Goal: Entertainment & Leisure: Consume media (video, audio)

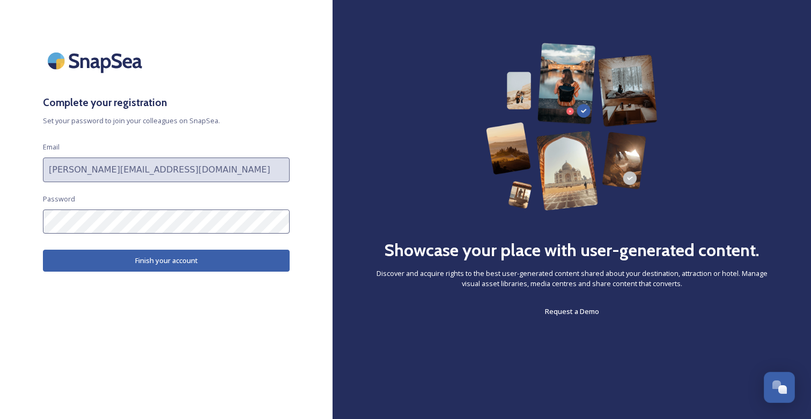
click at [261, 256] on button "Finish your account" at bounding box center [166, 261] width 247 height 22
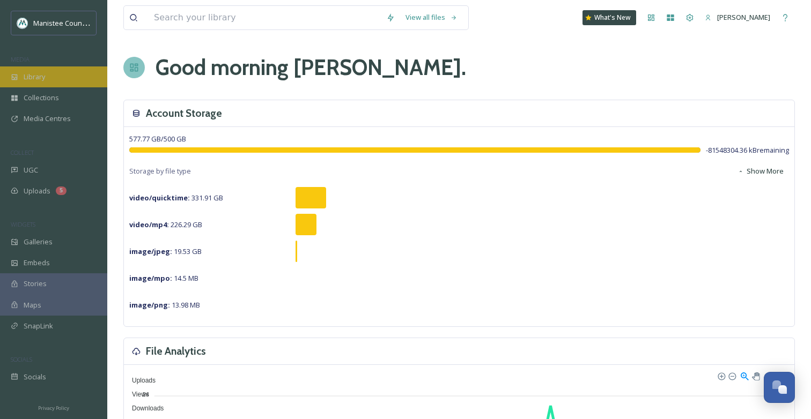
click at [43, 75] on span "Library" at bounding box center [34, 77] width 21 height 10
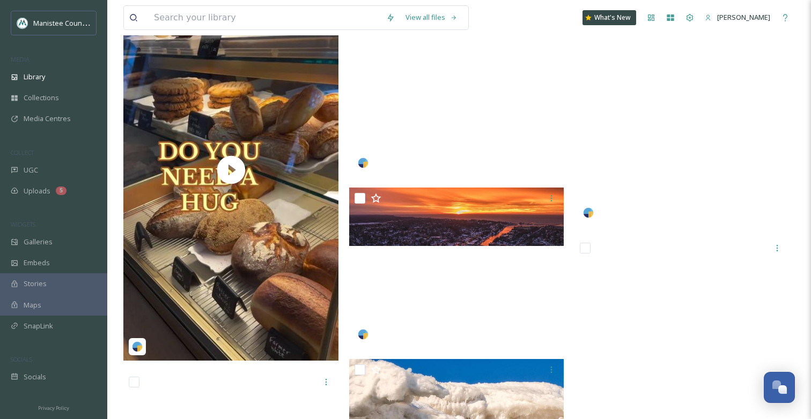
scroll to position [11585, 0]
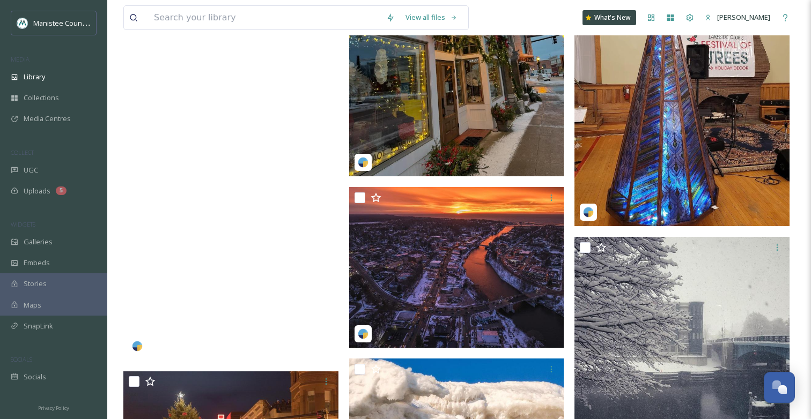
click at [223, 170] on video "manisteetourism-2533805.mp4" at bounding box center [230, 170] width 215 height 382
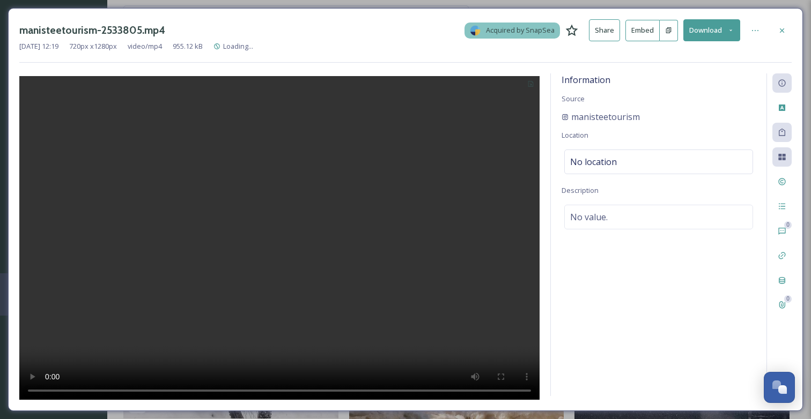
click at [277, 243] on video at bounding box center [279, 239] width 520 height 327
click at [782, 29] on icon at bounding box center [782, 30] width 4 height 4
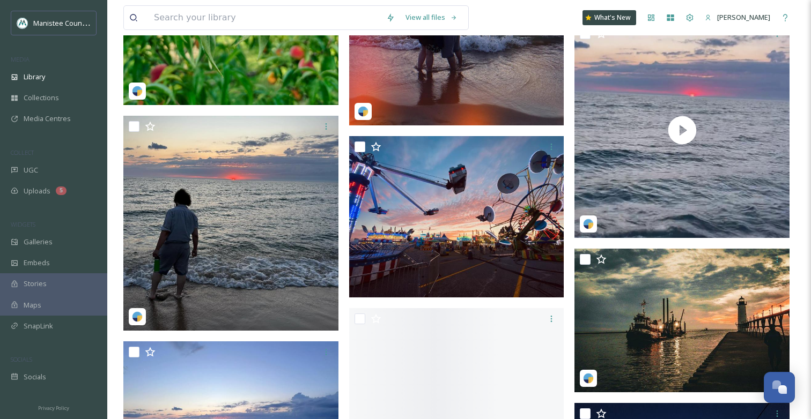
scroll to position [16700, 0]
